Goal: Browse casually

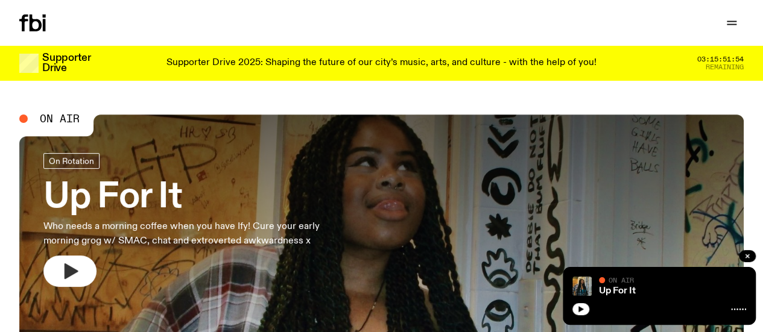
drag, startPoint x: 67, startPoint y: 270, endPoint x: 647, endPoint y: 6, distance: 637.5
click at [67, 269] on icon "button" at bounding box center [72, 272] width 14 height 16
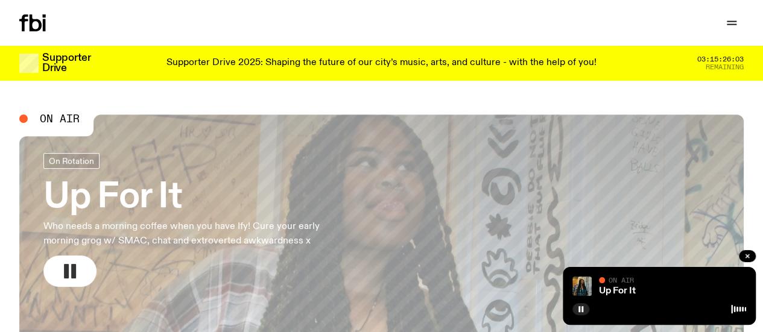
click at [72, 270] on rect "button" at bounding box center [73, 271] width 5 height 14
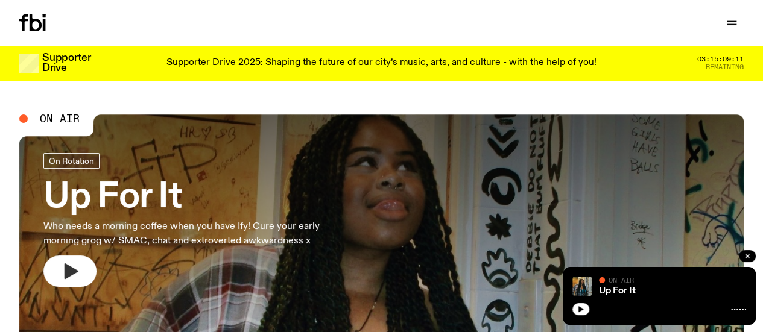
click at [70, 267] on icon "button" at bounding box center [72, 272] width 14 height 16
drag, startPoint x: 68, startPoint y: 266, endPoint x: 533, endPoint y: 4, distance: 533.8
click at [68, 266] on icon "button" at bounding box center [72, 272] width 14 height 16
